Goal: Obtain resource: Download file/media

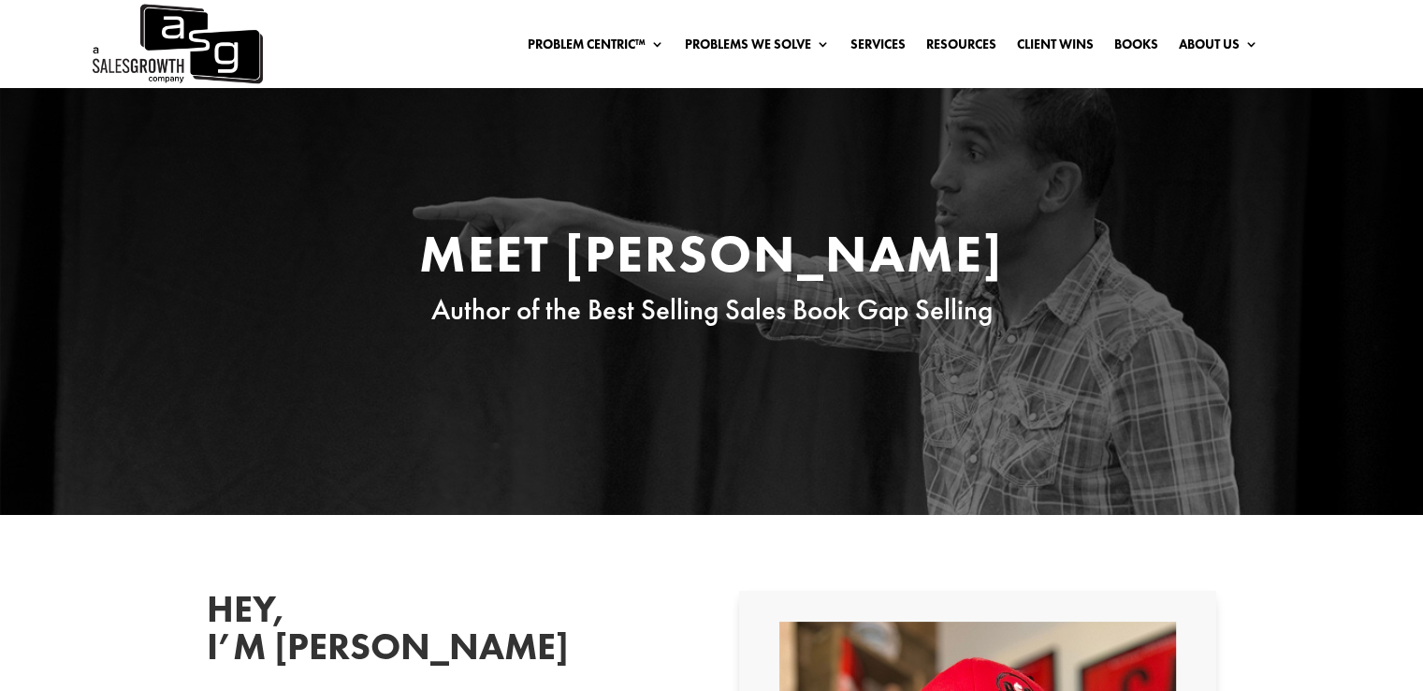
click at [200, 52] on img at bounding box center [176, 44] width 173 height 88
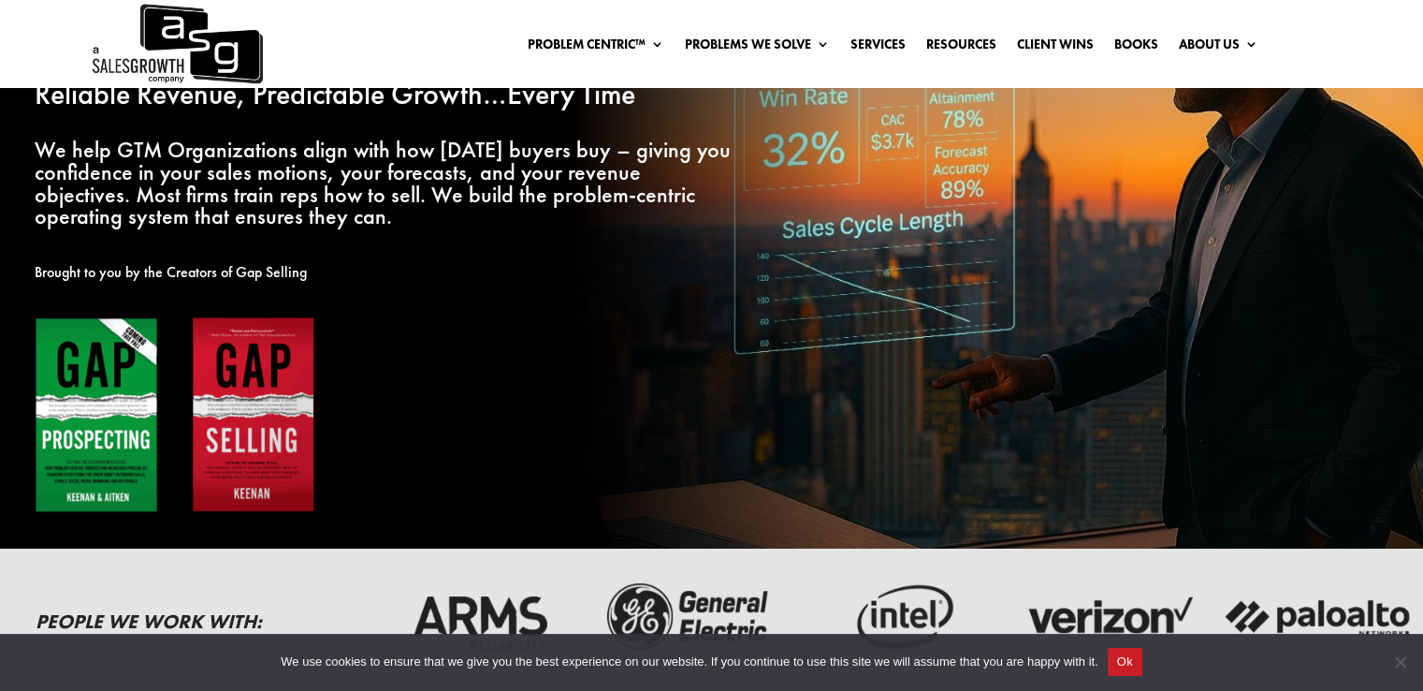
scroll to position [249, 0]
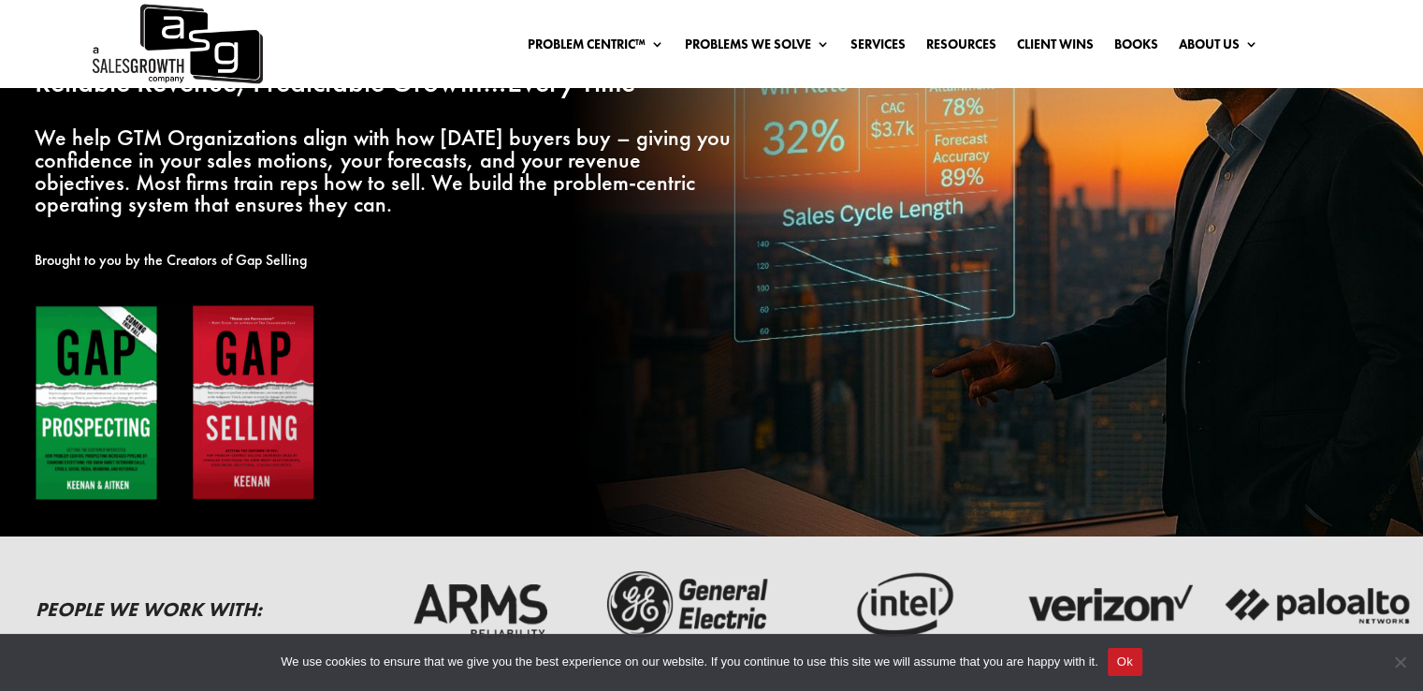
click at [97, 376] on img at bounding box center [175, 402] width 281 height 197
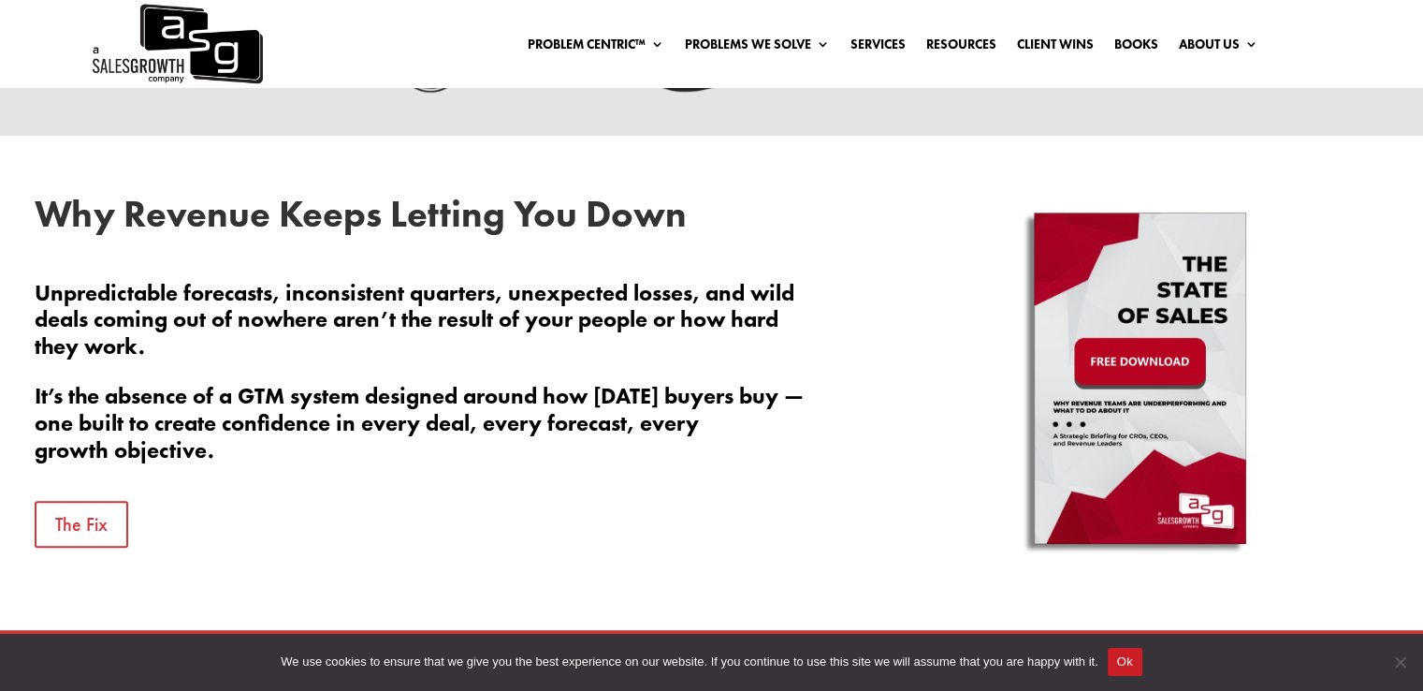
scroll to position [810, 0]
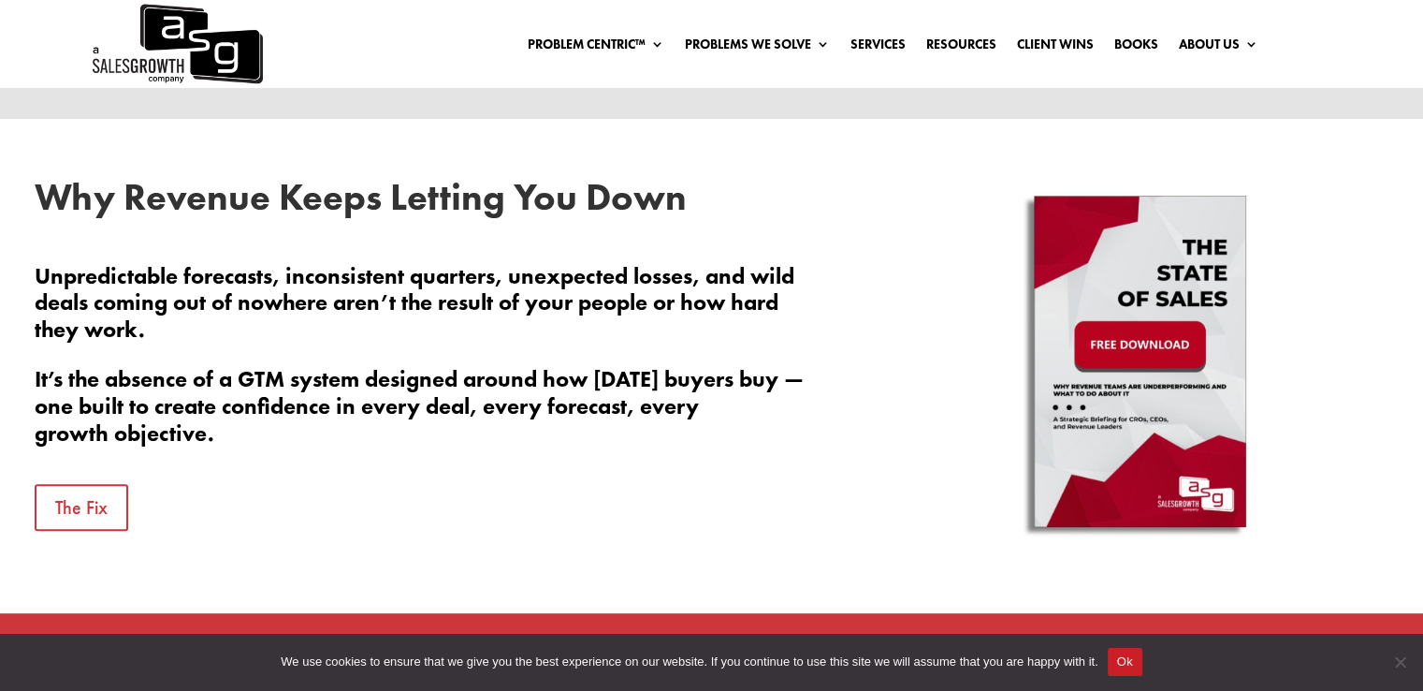
click at [1133, 372] on img at bounding box center [1140, 366] width 328 height 374
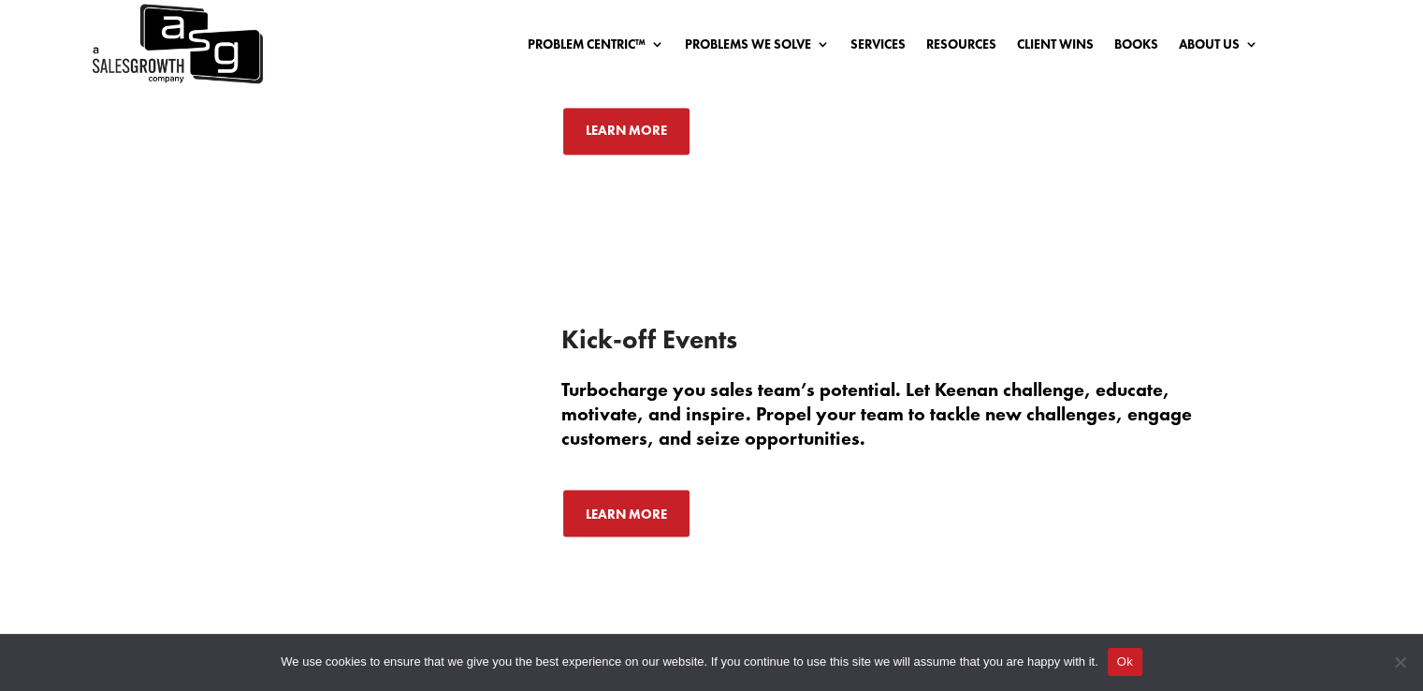
scroll to position [3344, 0]
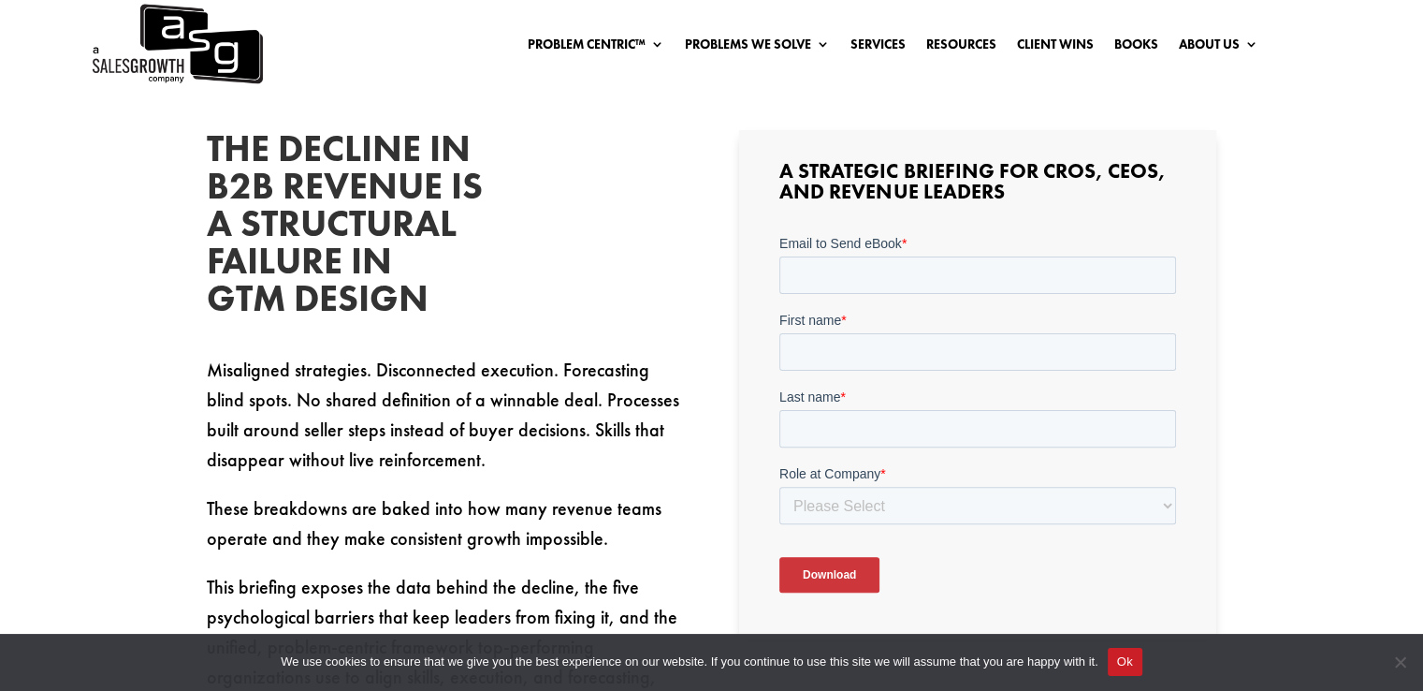
scroll to position [486, 0]
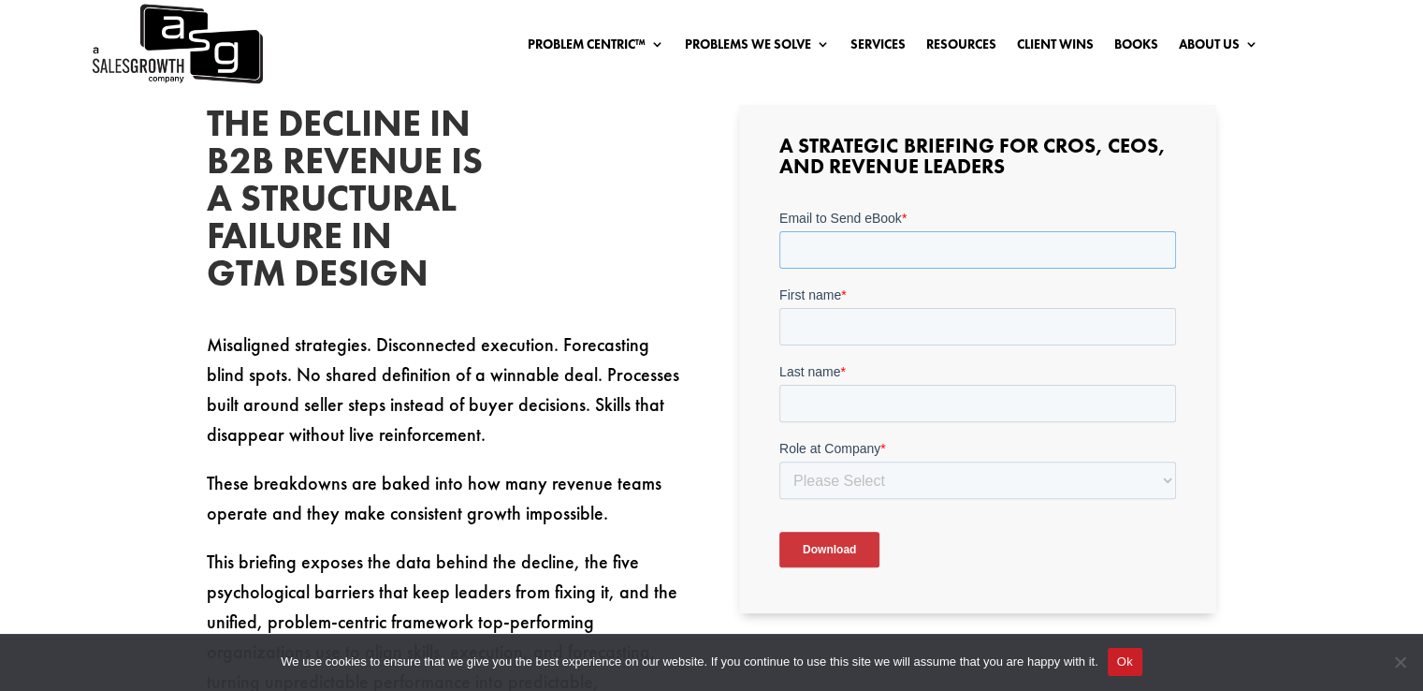
click at [807, 255] on input "Email to Send eBook *" at bounding box center [978, 249] width 397 height 37
type input "sandhu.sukhpal@gmail.com"
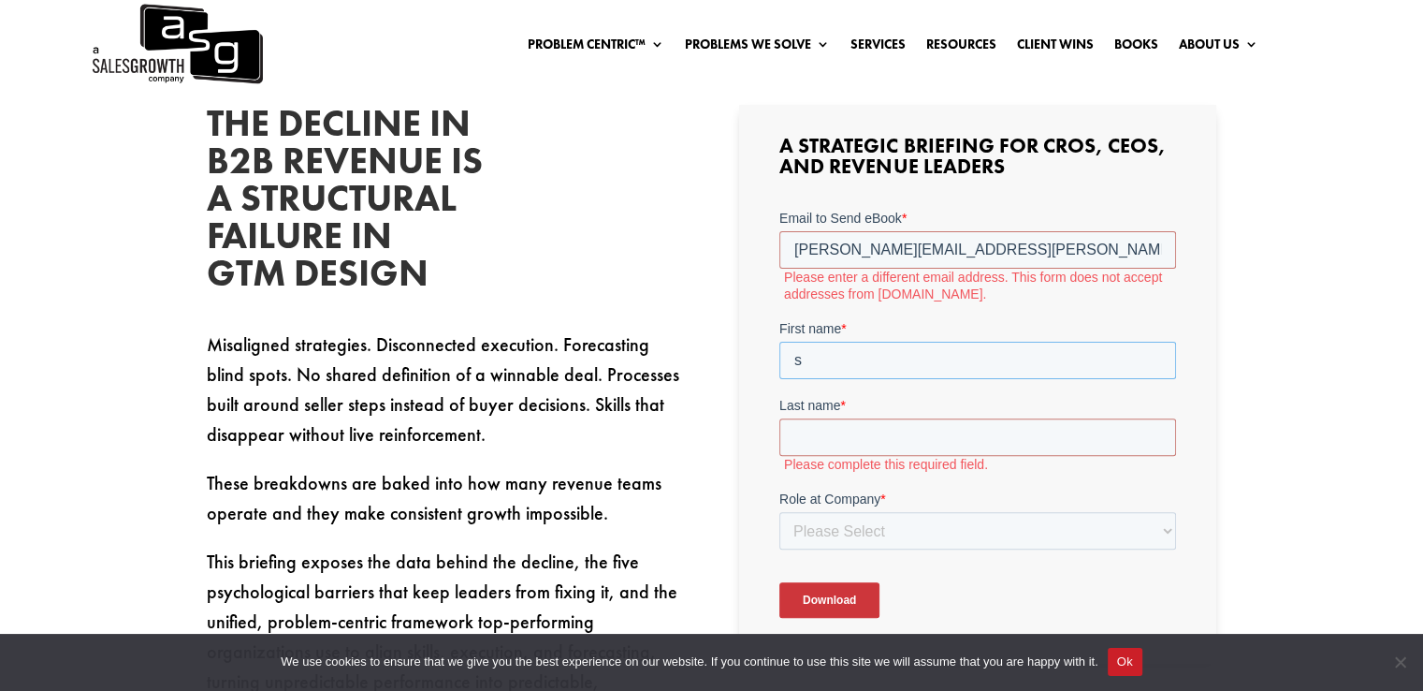
type input "s"
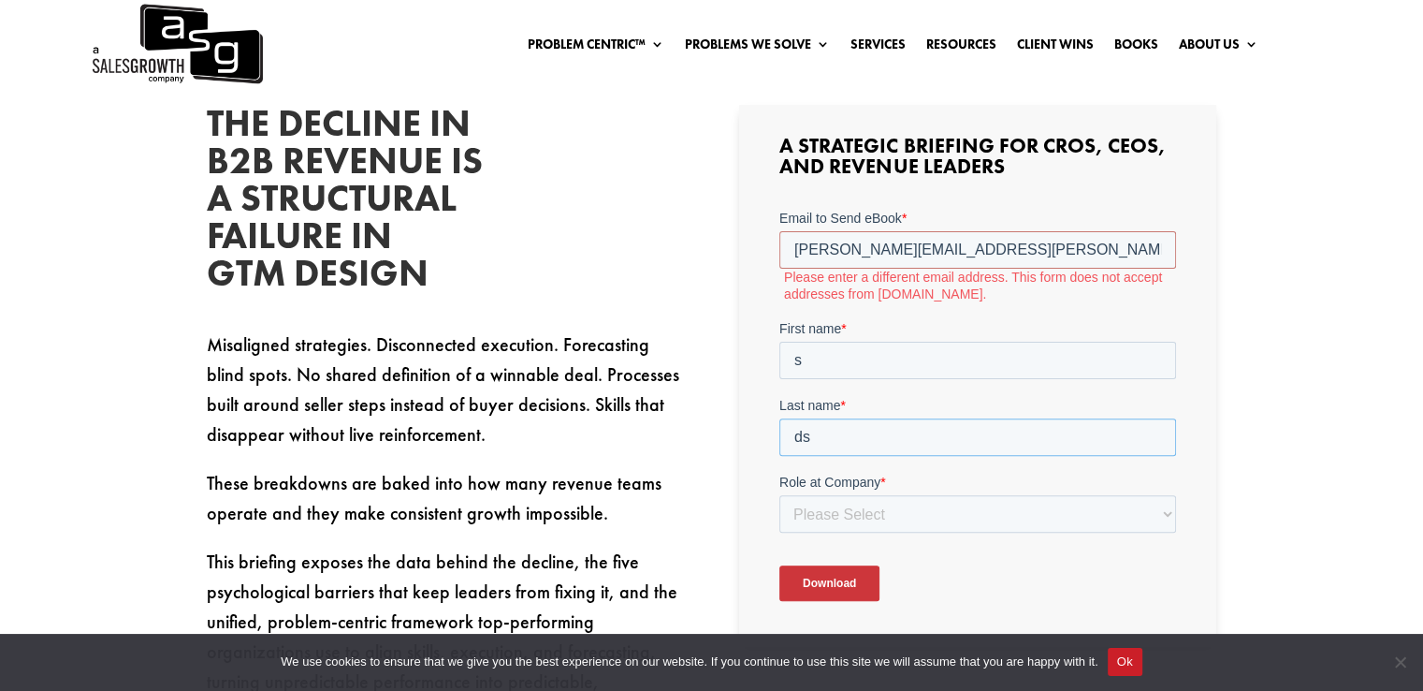
type input "d"
type input "s"
click at [919, 522] on select "Please Select C-Level (CRO, CSO, etc) Senior Leadership (VP of Sales, VP of Ena…" at bounding box center [978, 513] width 397 height 37
click at [905, 540] on form "Email to Send eBook * sandhu.sukhpal@gmail.com Please enter a different email a…" at bounding box center [978, 413] width 397 height 408
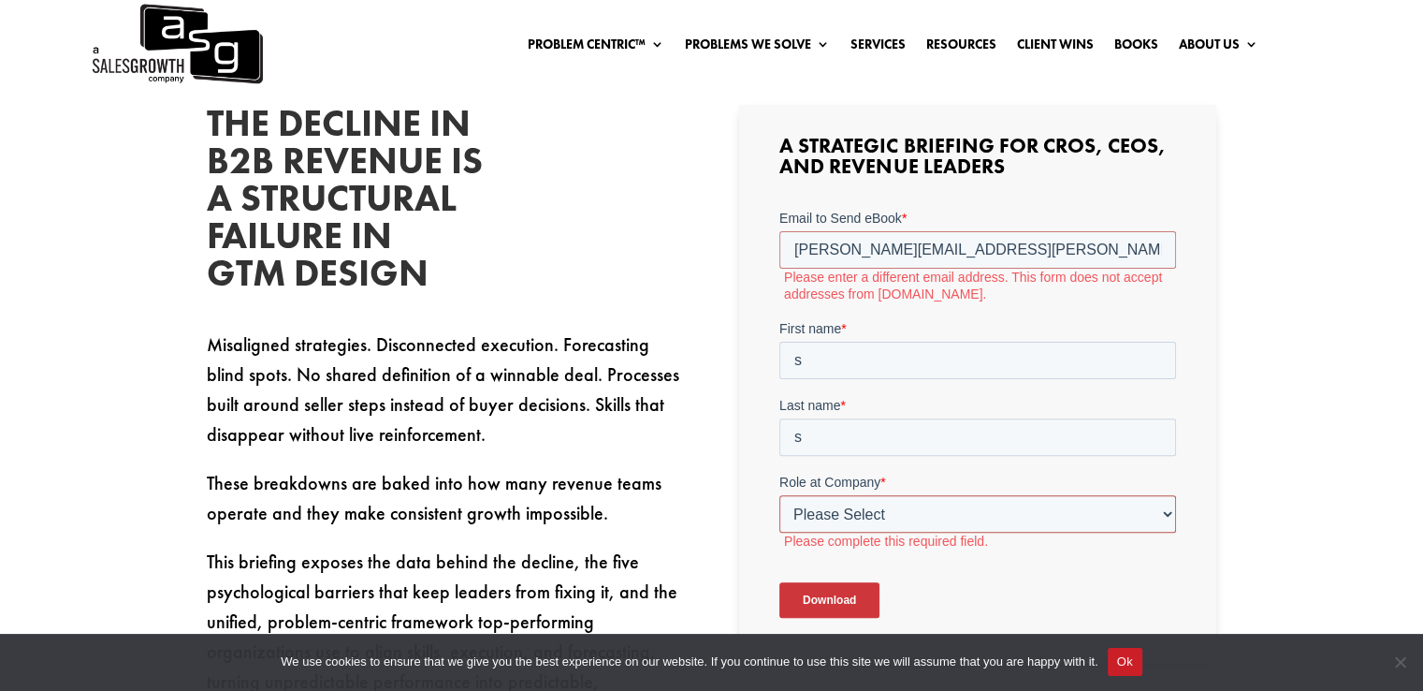
click at [938, 511] on select "Please Select C-Level (CRO, CSO, etc) Senior Leadership (VP of Sales, VP of Ena…" at bounding box center [978, 513] width 397 height 37
click at [938, 512] on select "Please Select C-Level (CRO, CSO, etc) Senior Leadership (VP of Sales, VP of Ena…" at bounding box center [978, 513] width 397 height 37
click at [1162, 507] on select "Please Select C-Level (CRO, CSO, etc) Senior Leadership (VP of Sales, VP of Ena…" at bounding box center [978, 513] width 397 height 37
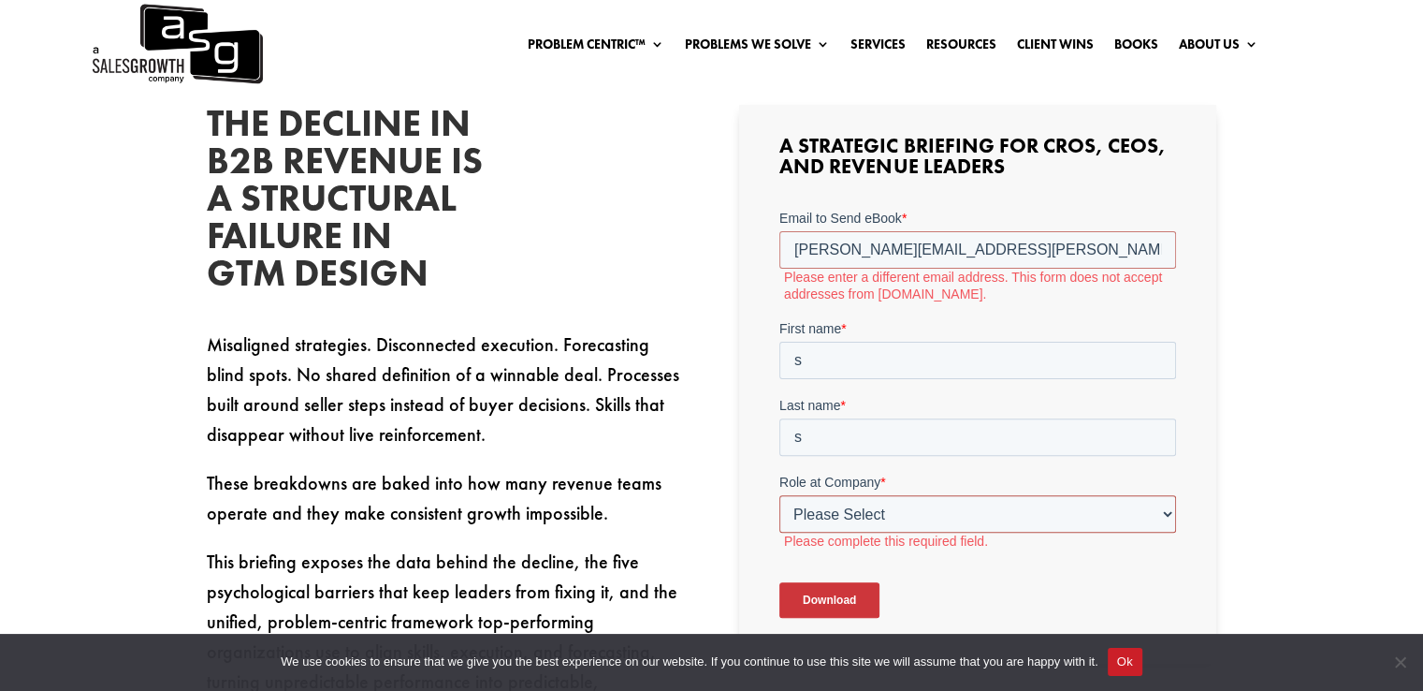
click at [1144, 519] on select "Please Select C-Level (CRO, CSO, etc) Senior Leadership (VP of Sales, VP of Ena…" at bounding box center [978, 513] width 397 height 37
click at [1143, 508] on select "Please Select C-Level (CRO, CSO, etc) Senior Leadership (VP of Sales, VP of Ena…" at bounding box center [978, 513] width 397 height 37
drag, startPoint x: 1015, startPoint y: 517, endPoint x: 1002, endPoint y: 529, distance: 17.9
click at [1015, 517] on select "Please Select C-Level (CRO, CSO, etc) Senior Leadership (VP of Sales, VP of Ena…" at bounding box center [978, 513] width 397 height 37
click at [963, 520] on select "Please Select C-Level (CRO, CSO, etc) Senior Leadership (VP of Sales, VP of Ena…" at bounding box center [978, 513] width 397 height 37
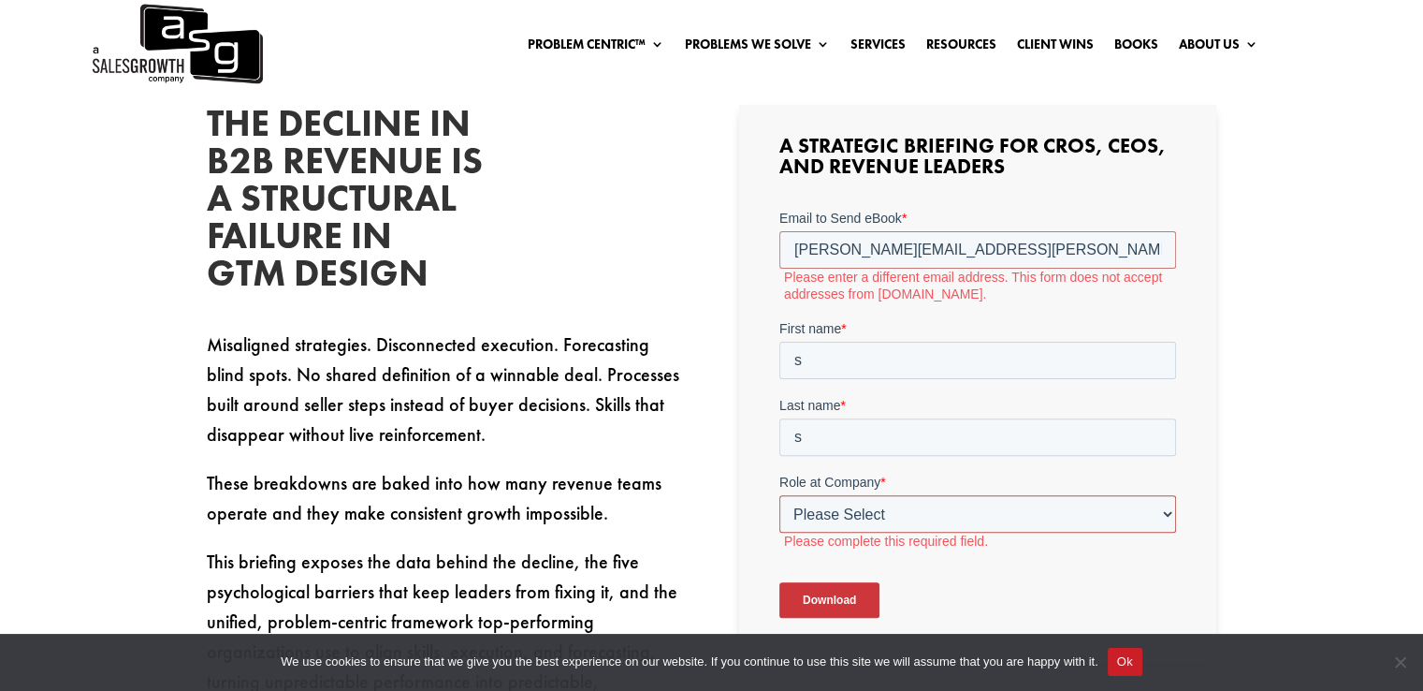
select select "Individual Contributor (AE, SDR, CSM, etc)"
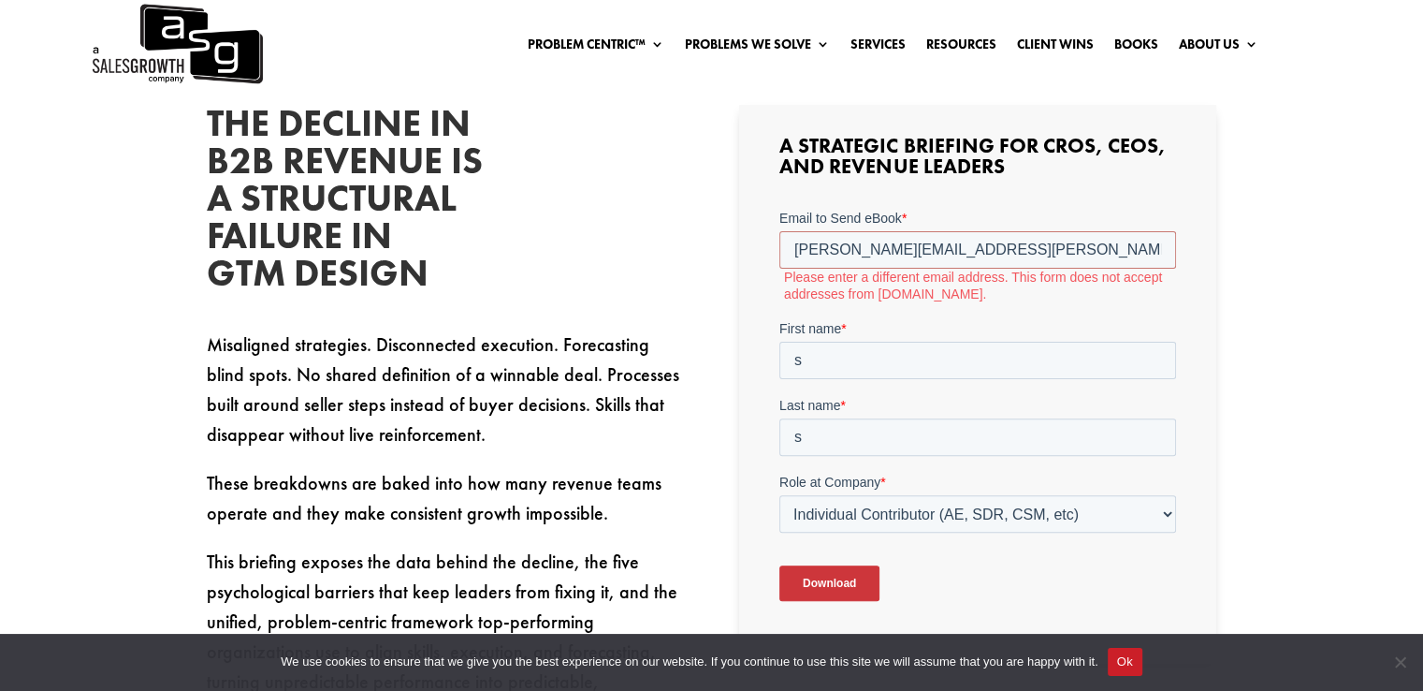
click at [1325, 439] on div "The Decline in B2B Revenue Is a Structural Failure in GTM Design Misaligned str…" at bounding box center [711, 565] width 1423 height 1072
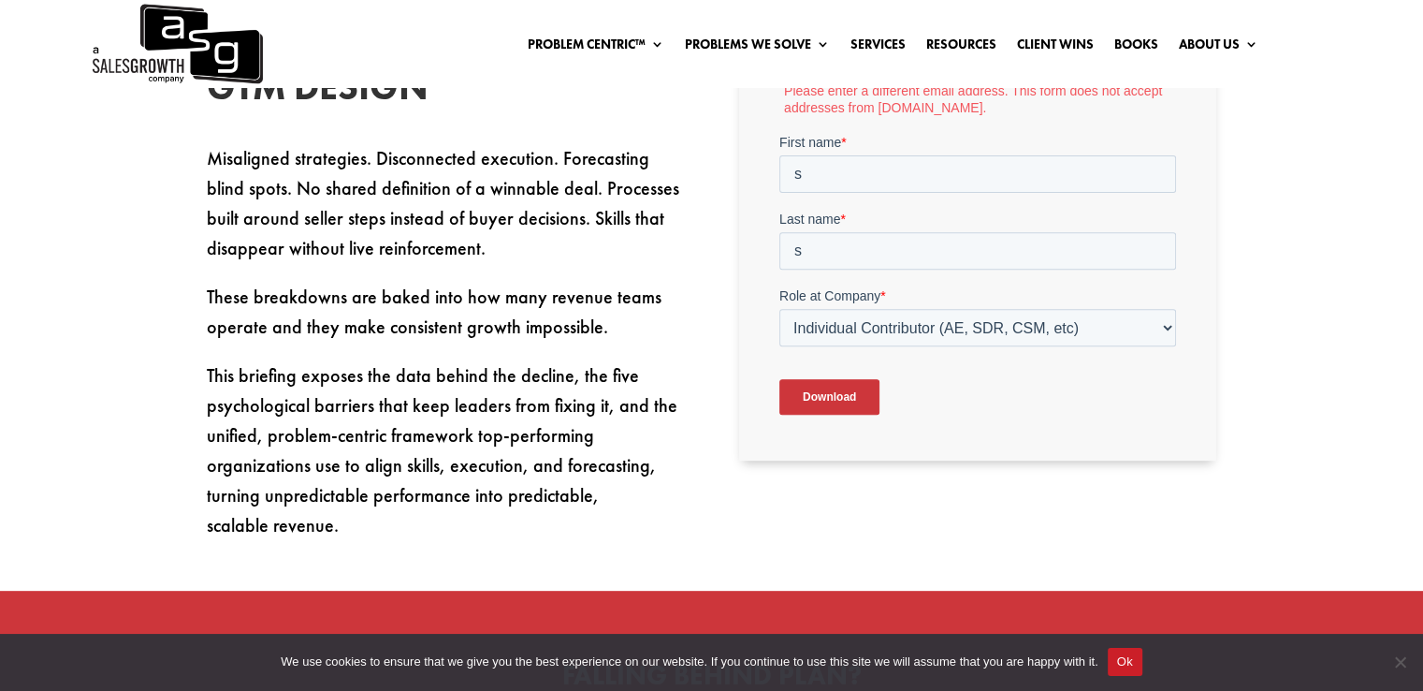
scroll to position [673, 0]
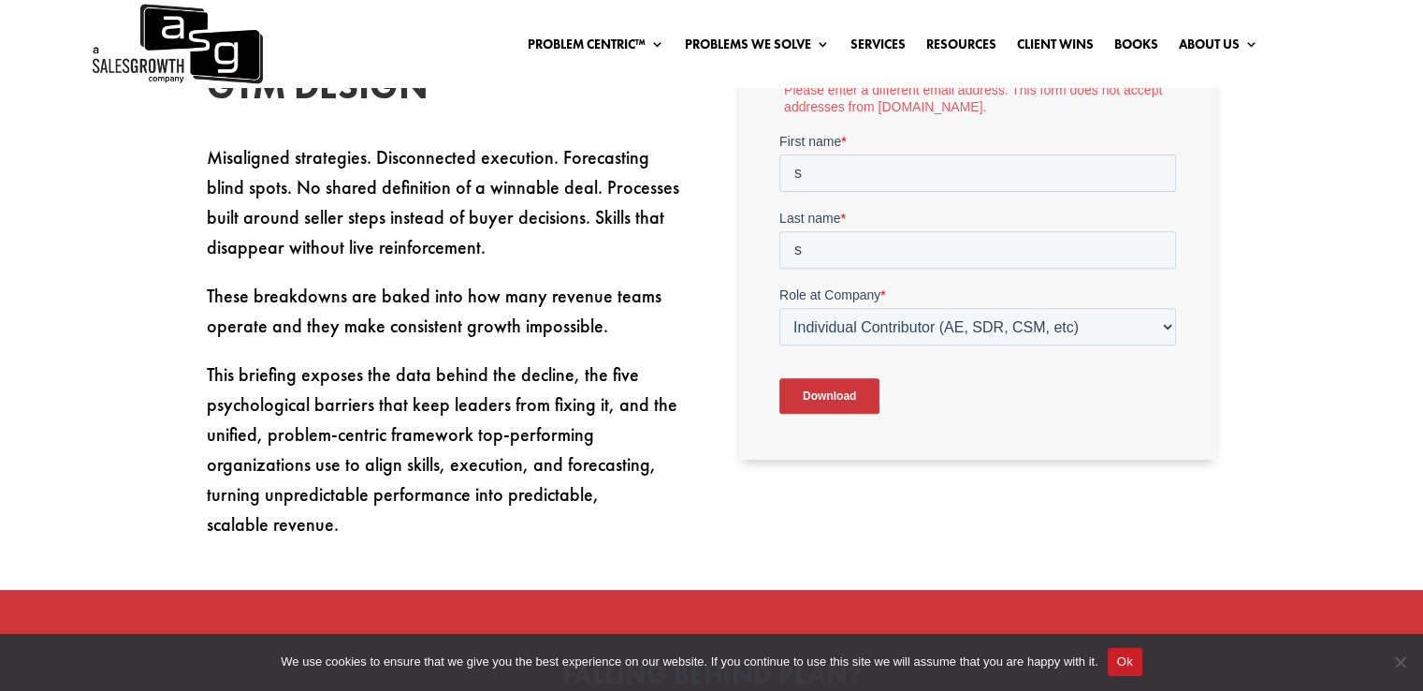
click at [843, 385] on input "Download" at bounding box center [830, 396] width 100 height 36
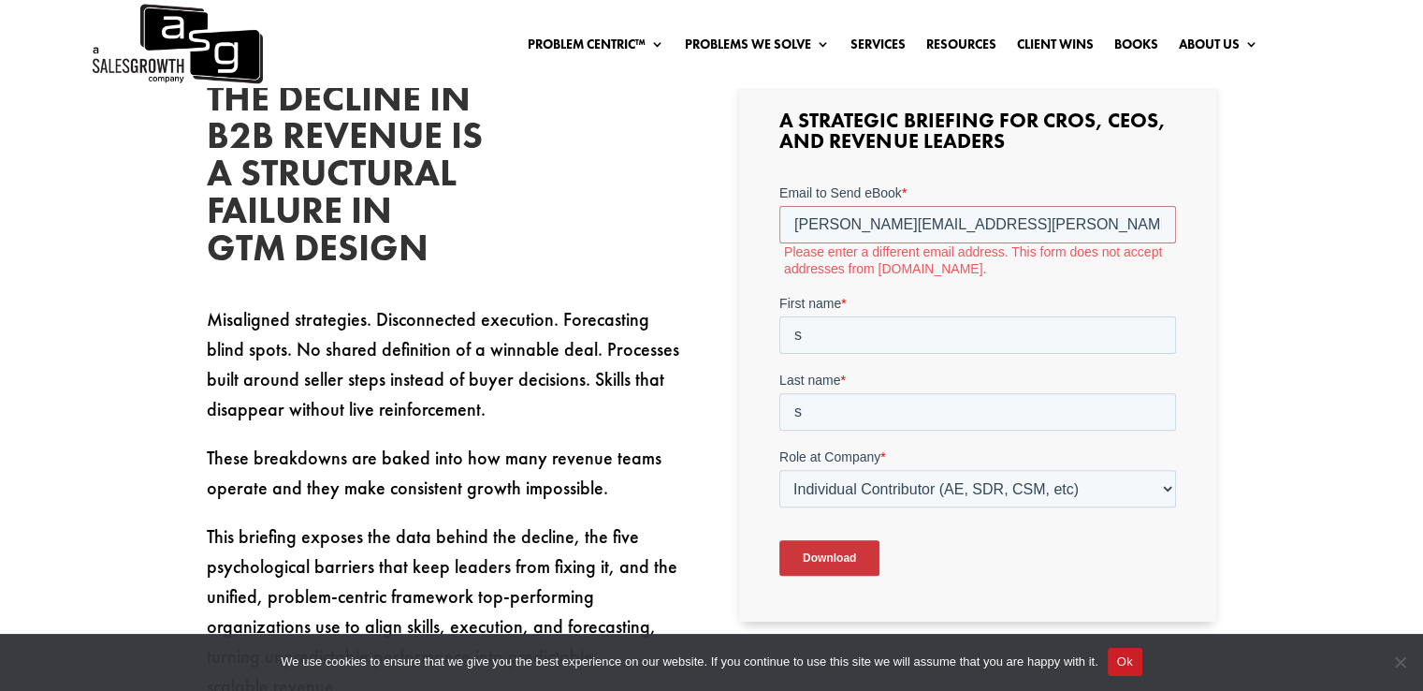
scroll to position [510, 0]
drag, startPoint x: 1004, startPoint y: 230, endPoint x: 1542, endPoint y: 413, distance: 568.2
click at [780, 224] on html "Email to Send eBook * sandhu.sukhpal@gmail.com Please enter a different email a…" at bounding box center [978, 396] width 397 height 425
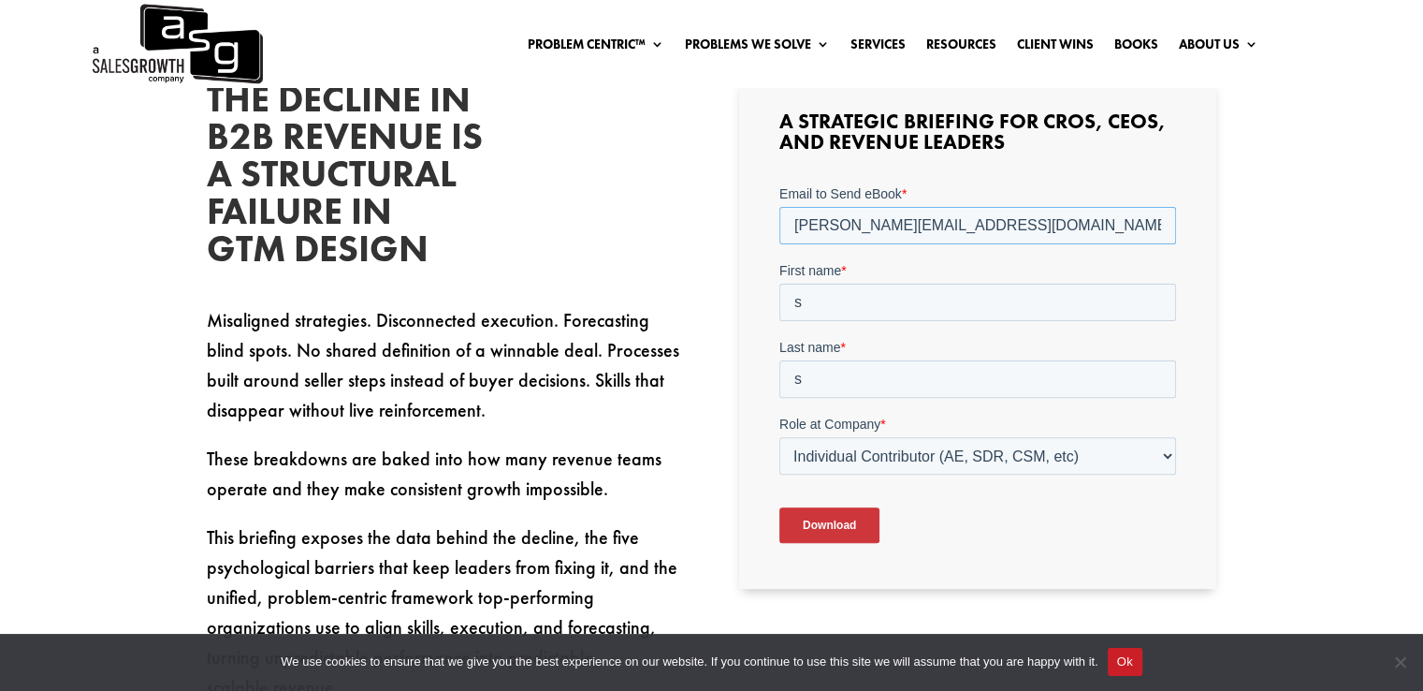
type input "sukhpal@acpl.com"
click at [837, 521] on input "Download" at bounding box center [830, 525] width 100 height 36
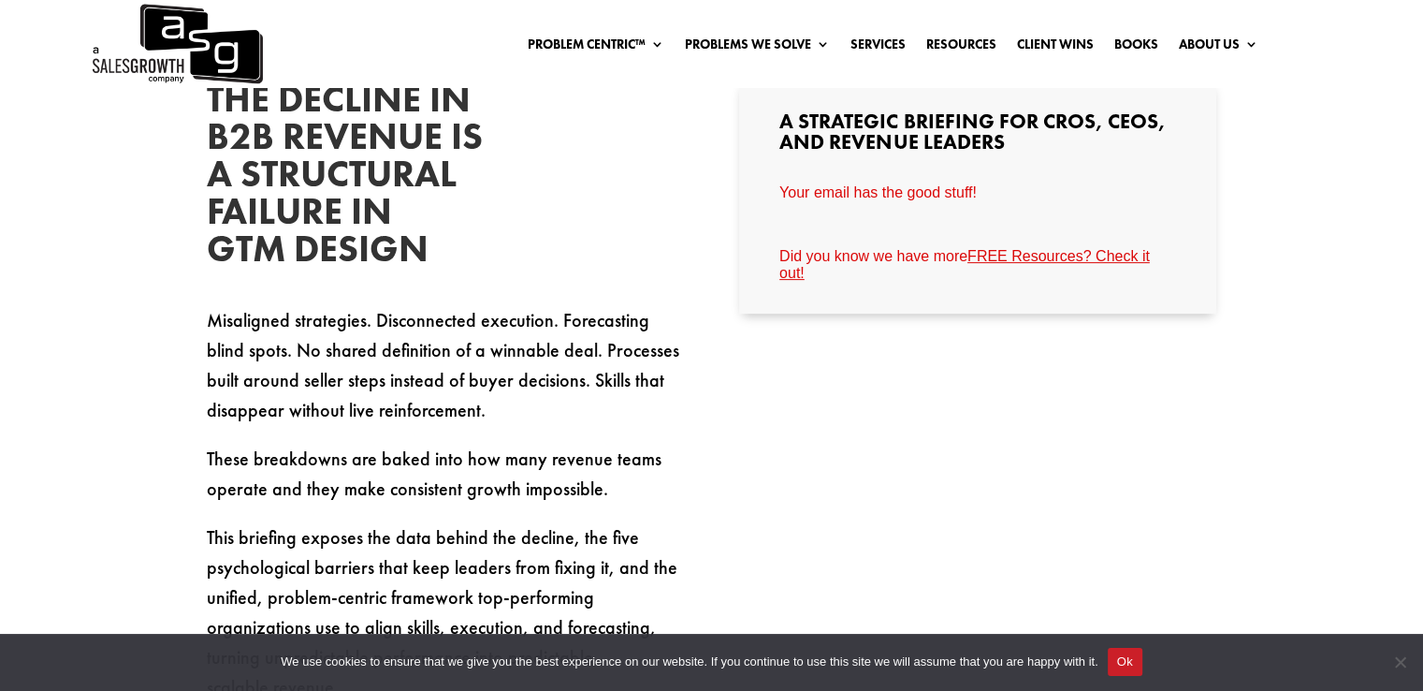
click at [199, 39] on img at bounding box center [176, 44] width 173 height 88
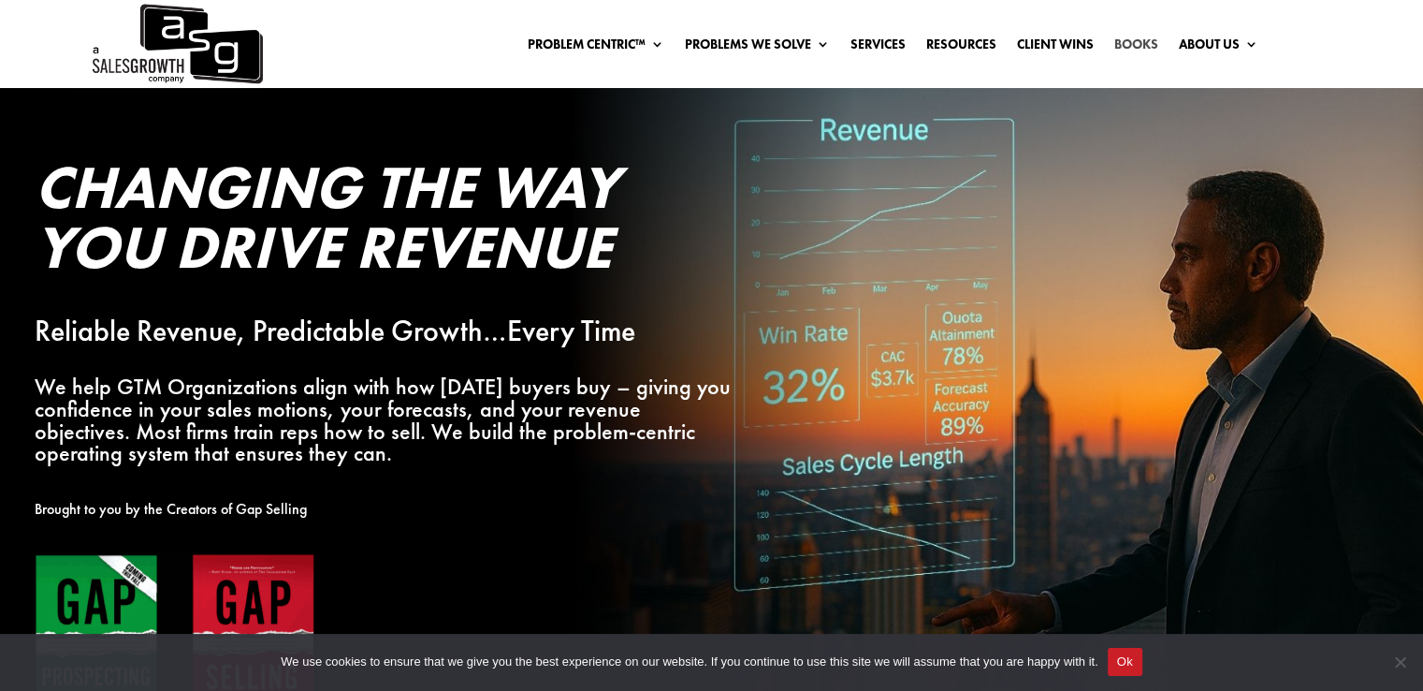
click at [1142, 38] on link "Books" at bounding box center [1137, 47] width 44 height 21
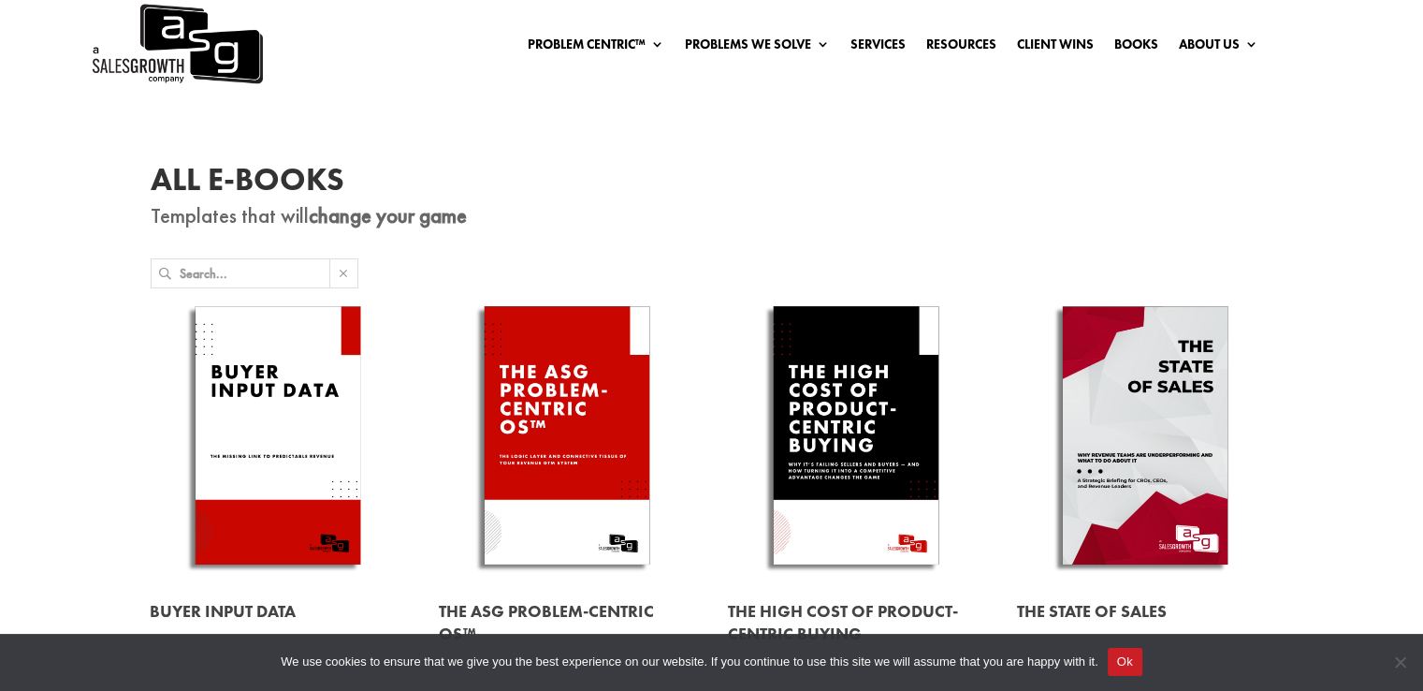
click at [190, 56] on img at bounding box center [176, 44] width 173 height 88
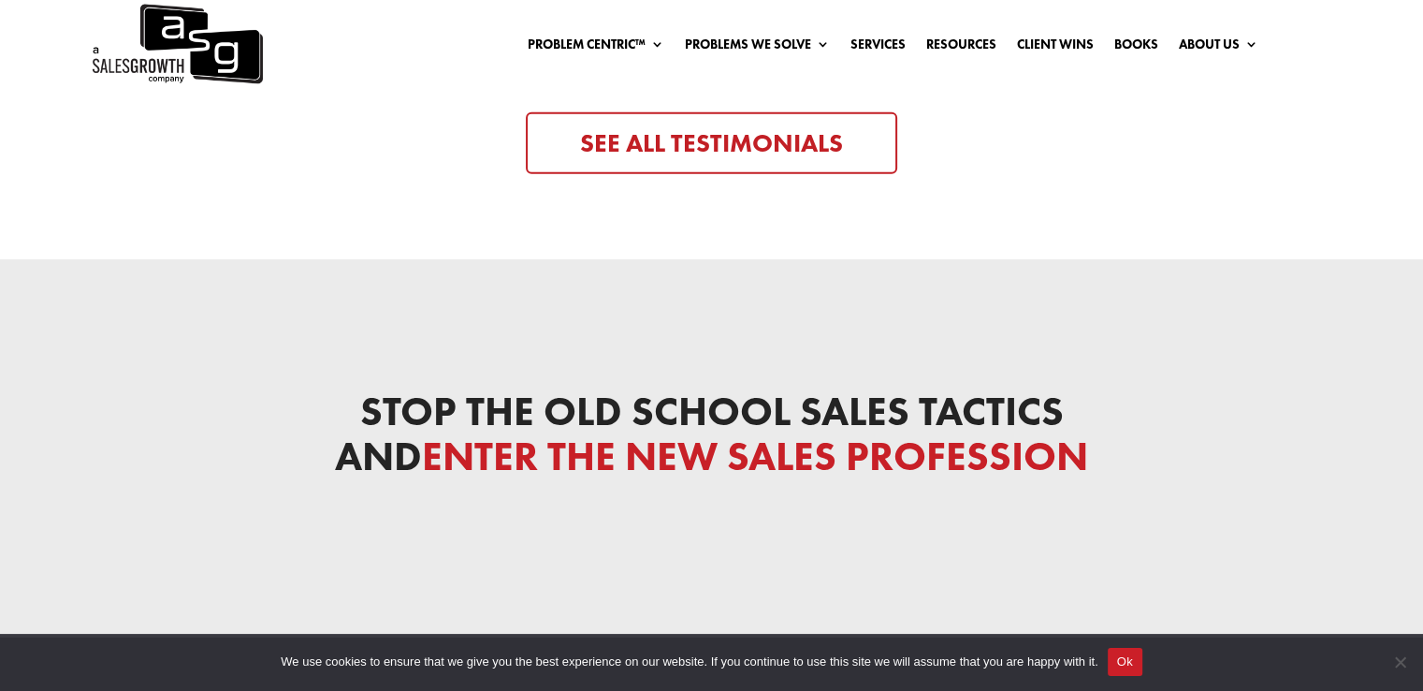
scroll to position [6192, 0]
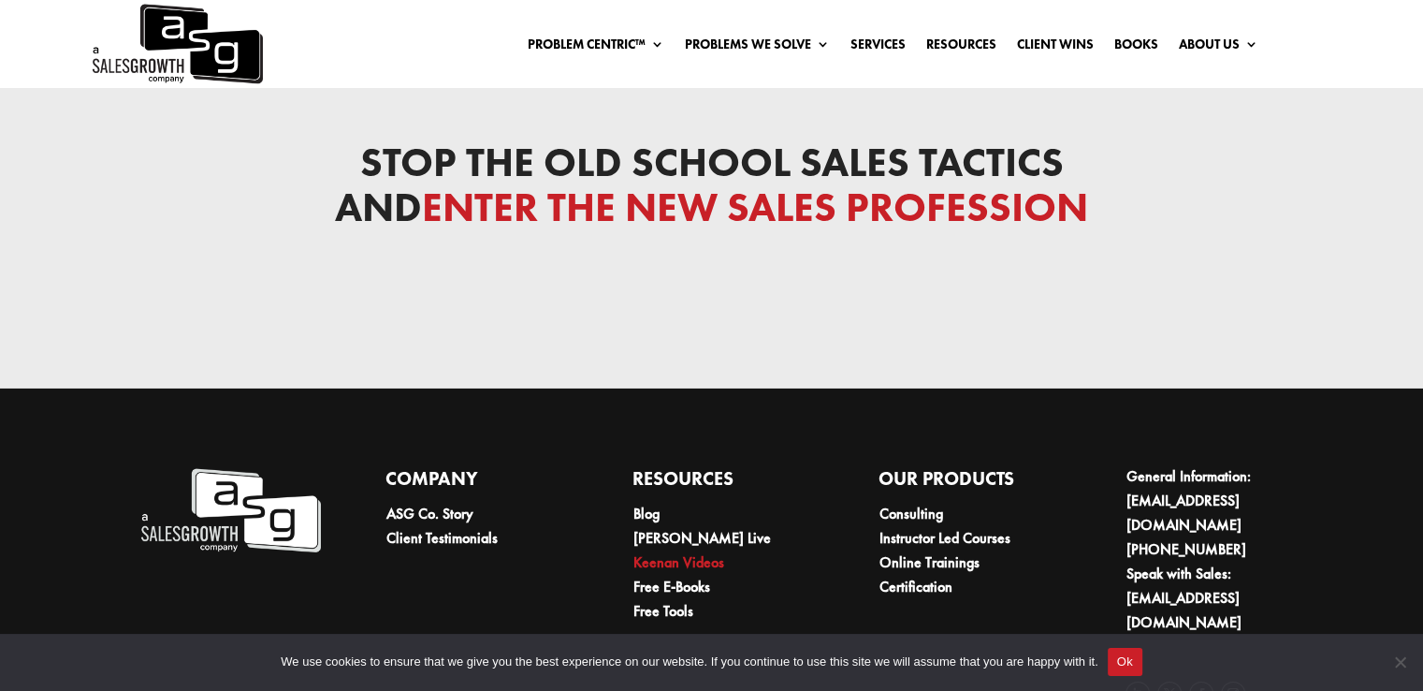
click at [715, 552] on link "Keenan Videos" at bounding box center [679, 562] width 91 height 20
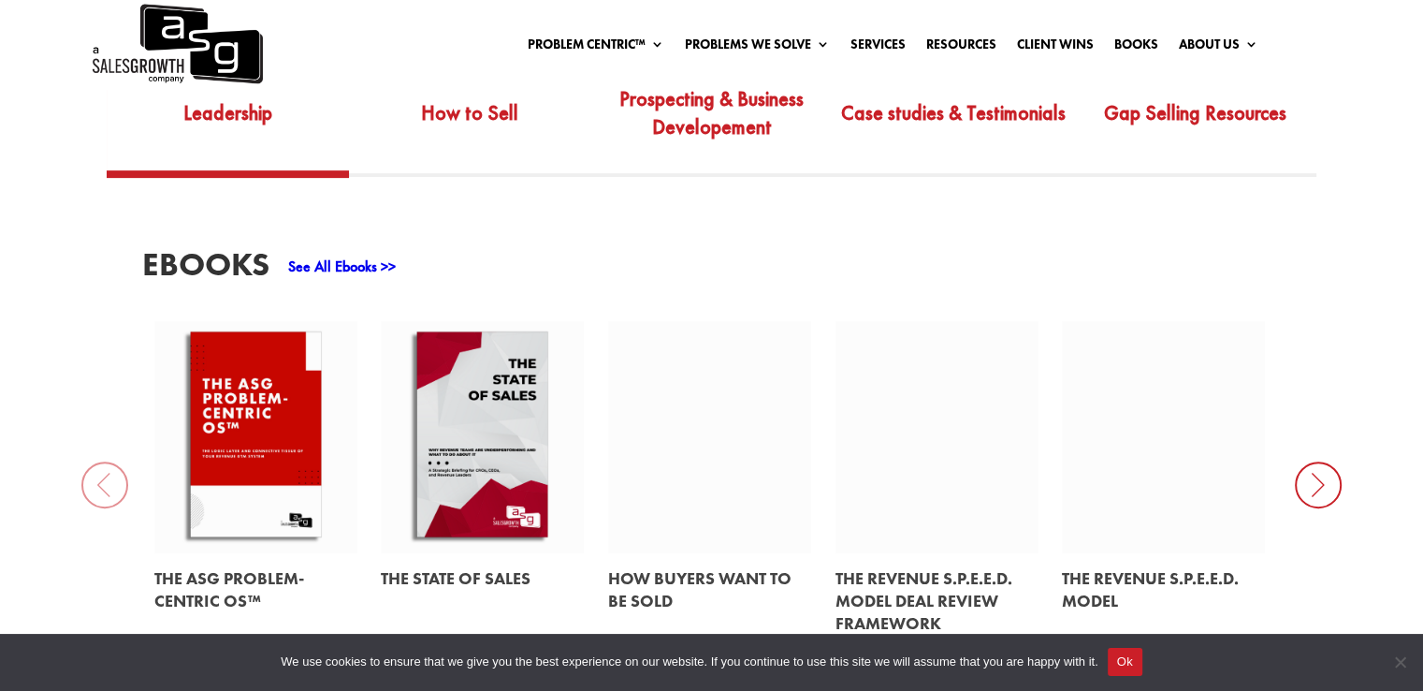
scroll to position [736, 0]
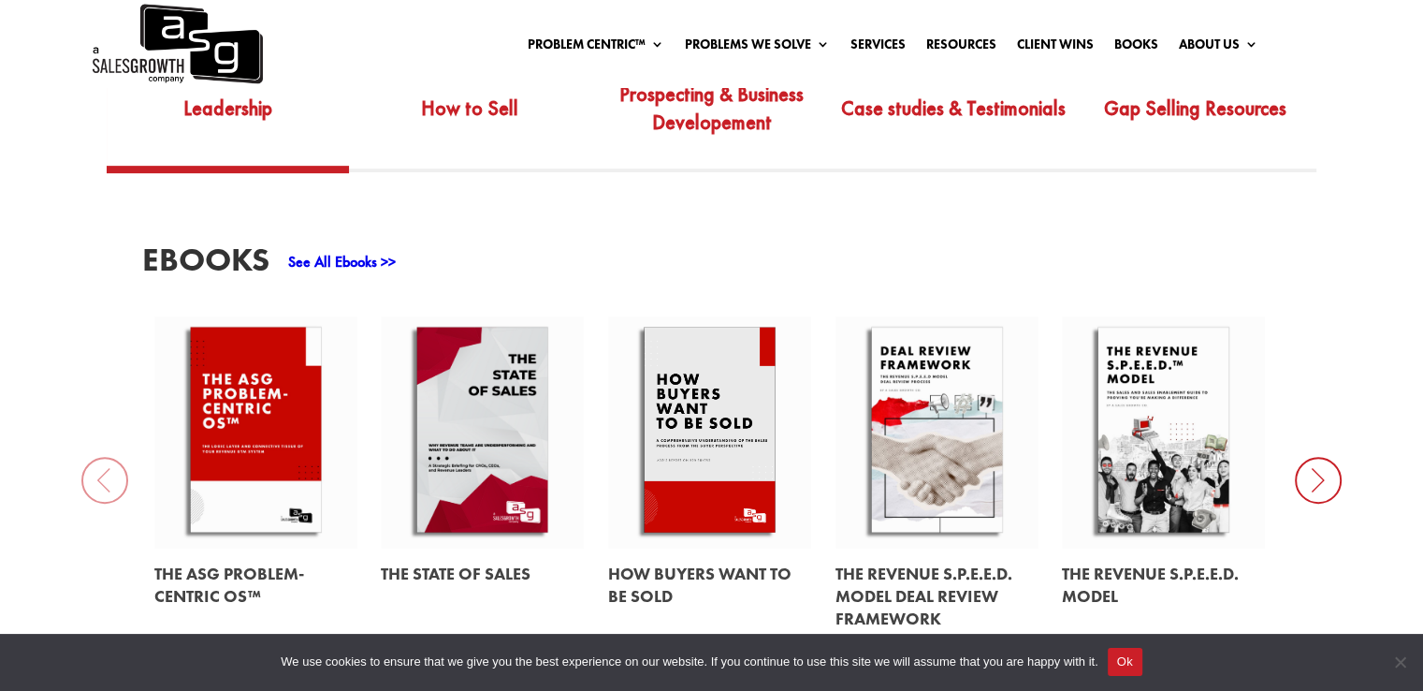
click at [725, 416] on link at bounding box center [710, 432] width 204 height 232
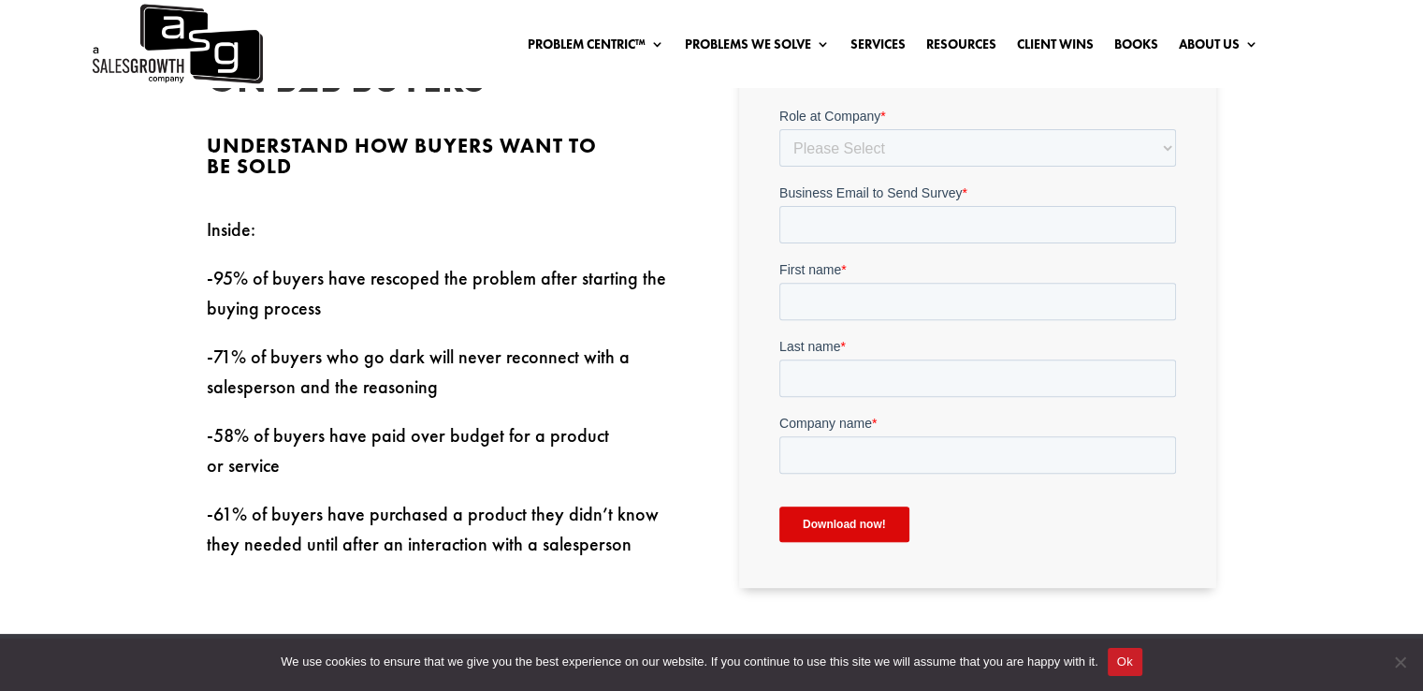
scroll to position [623, 0]
